Goal: Task Accomplishment & Management: Manage account settings

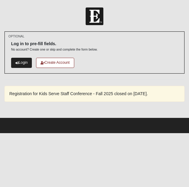
click at [21, 64] on link "Login" at bounding box center [21, 63] width 21 height 10
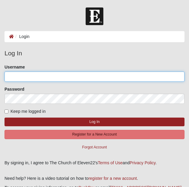
type input "kalliemayberry"
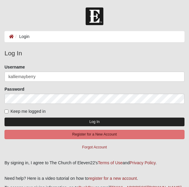
click at [52, 124] on button "Log In" at bounding box center [94, 122] width 180 height 9
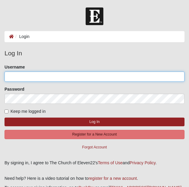
type input "kalliemayberry"
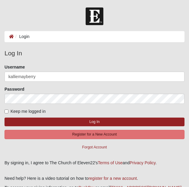
click at [70, 117] on form "Please correct the following: Username [PERSON_NAME] Password Keep me logged in…" at bounding box center [94, 108] width 180 height 88
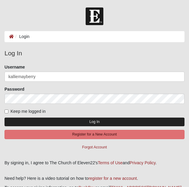
click at [71, 119] on button "Log In" at bounding box center [94, 122] width 180 height 9
